Goal: Find specific page/section: Find specific page/section

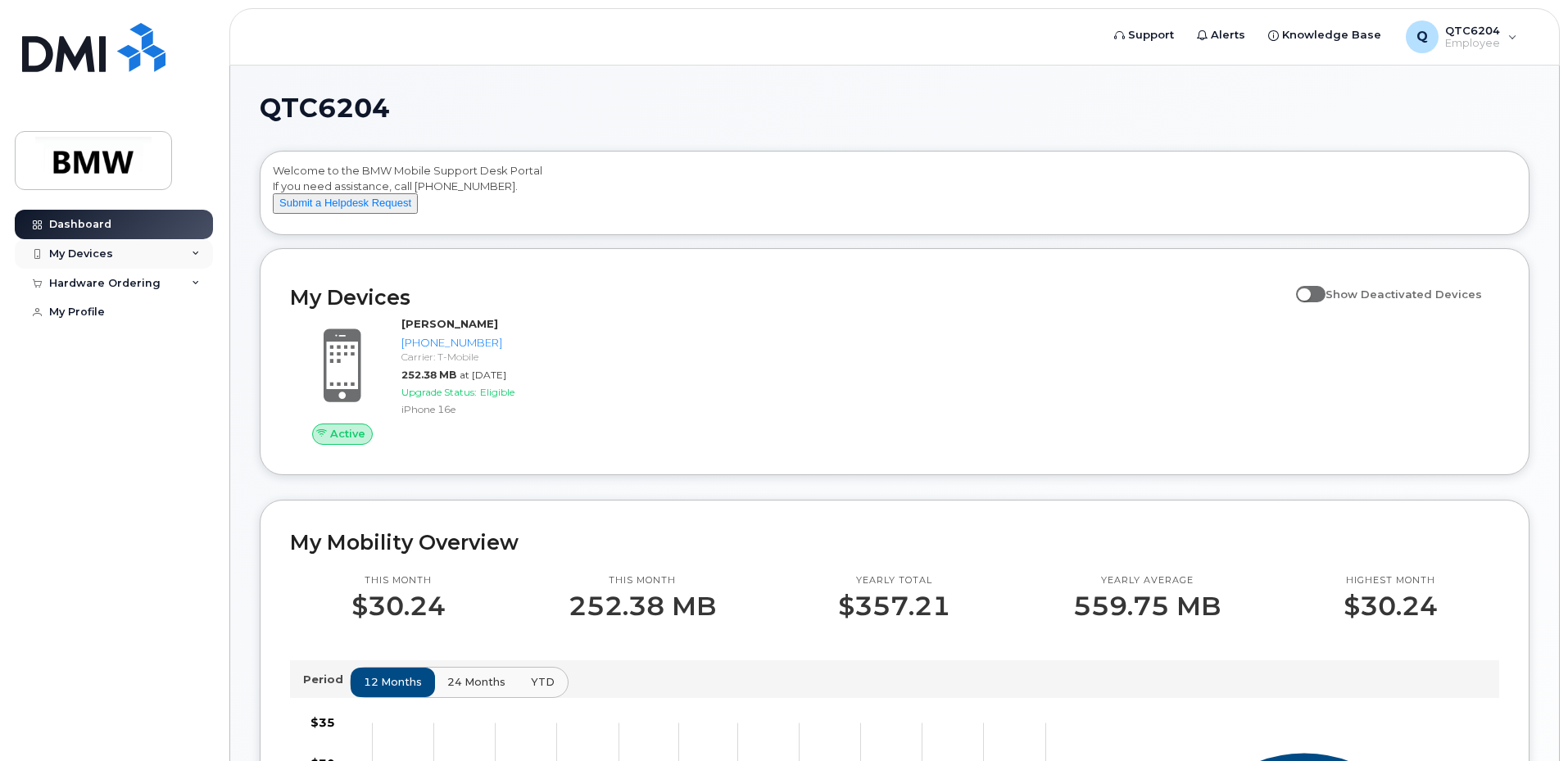
click at [190, 244] on div "My Devices" at bounding box center [114, 254] width 199 height 29
click at [114, 310] on link "My Profile" at bounding box center [114, 312] width 199 height 29
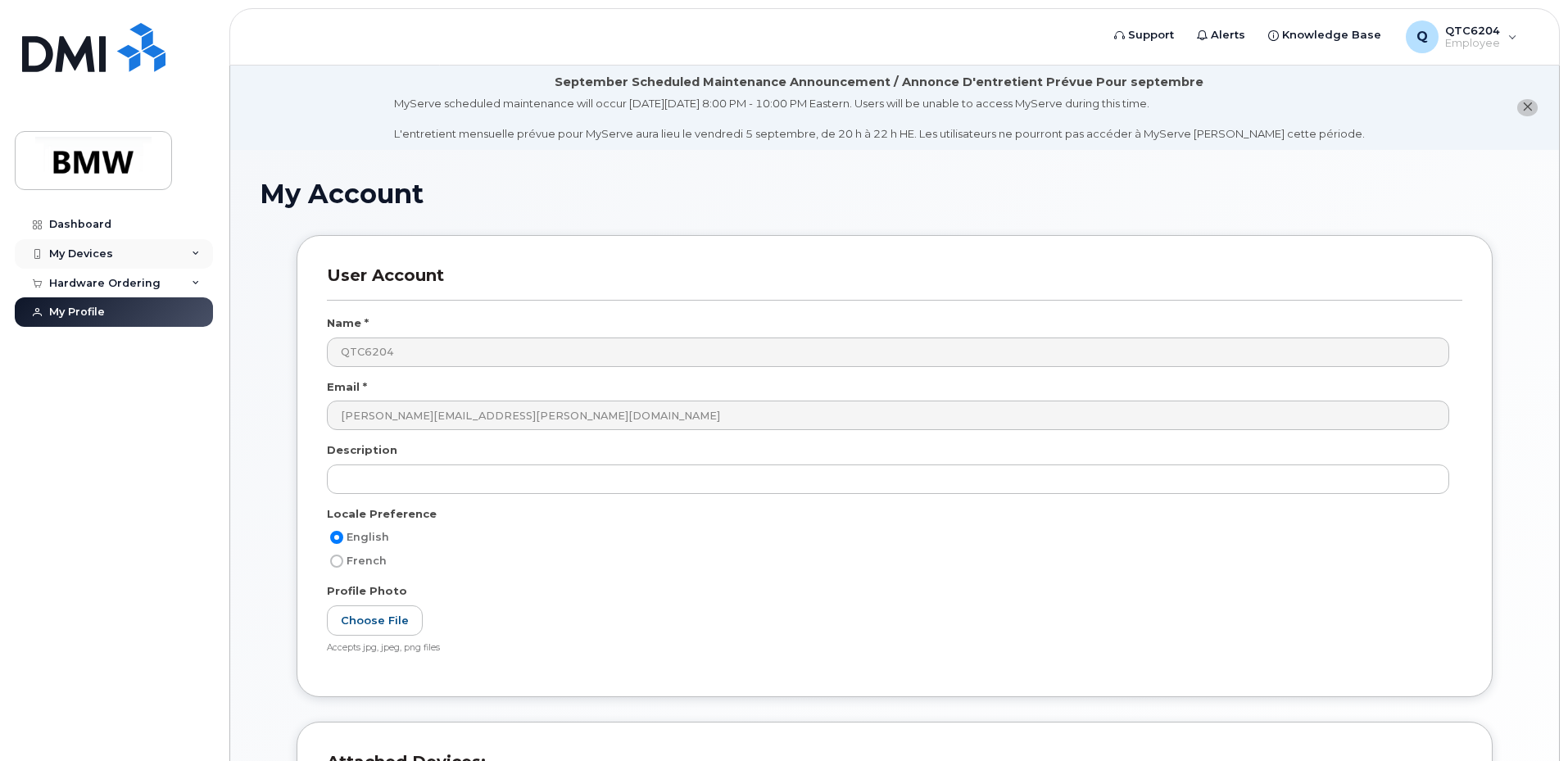
click at [167, 247] on div "My Devices" at bounding box center [114, 254] width 199 height 29
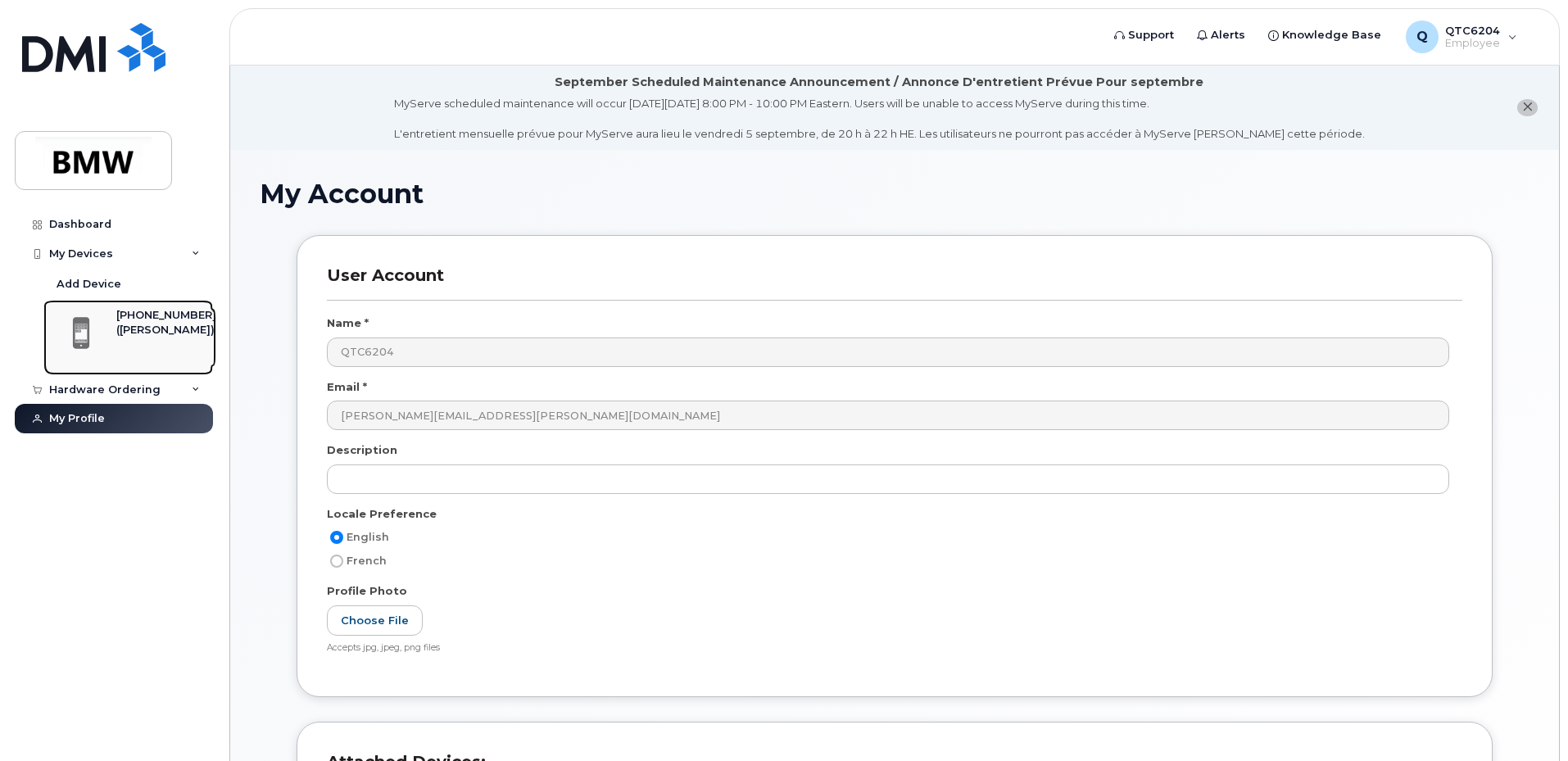
click at [135, 322] on div "[PHONE_NUMBER]" at bounding box center [167, 315] width 100 height 15
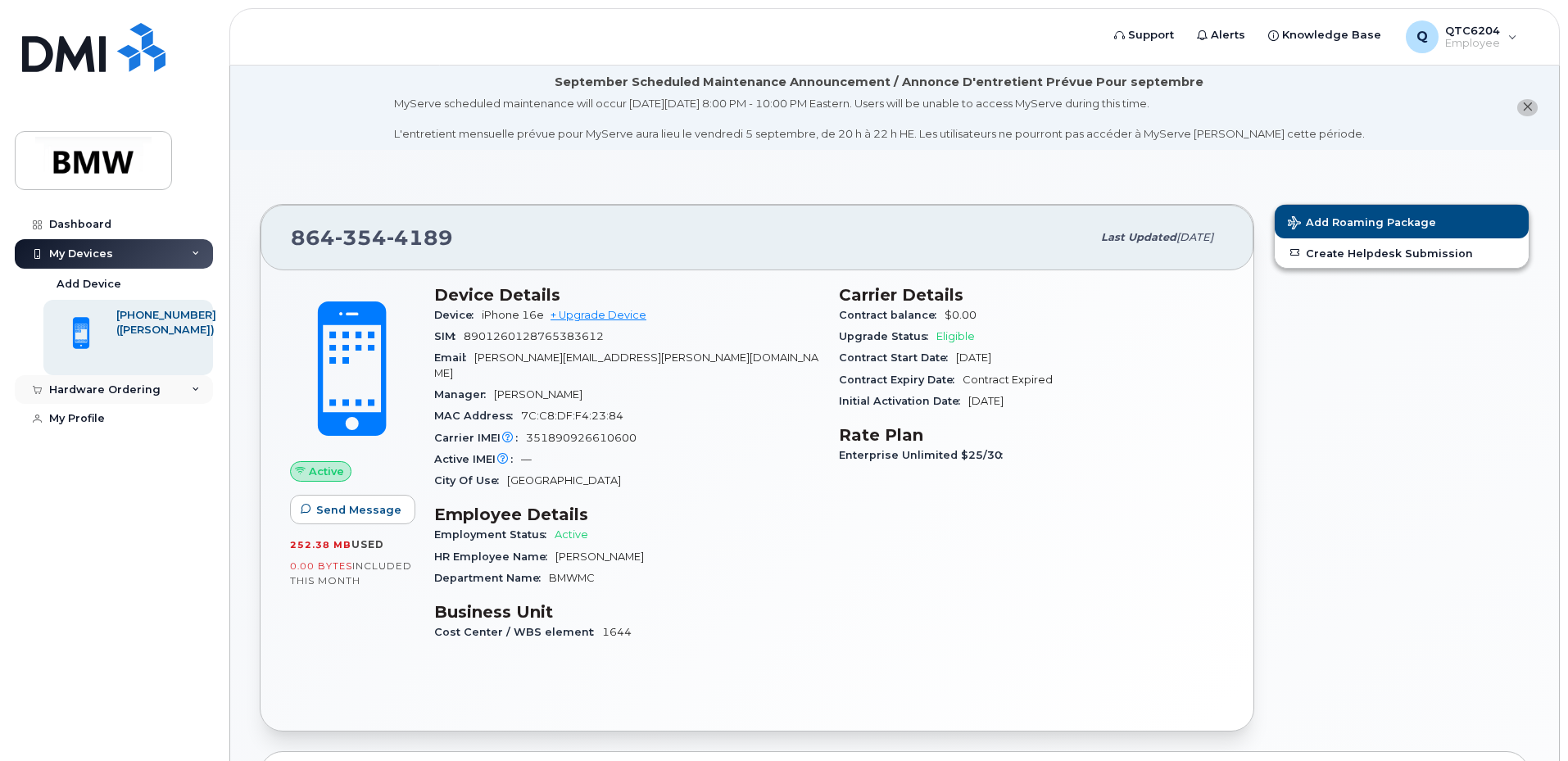
click at [190, 384] on div "Hardware Ordering" at bounding box center [114, 390] width 199 height 29
